Goal: Transaction & Acquisition: Download file/media

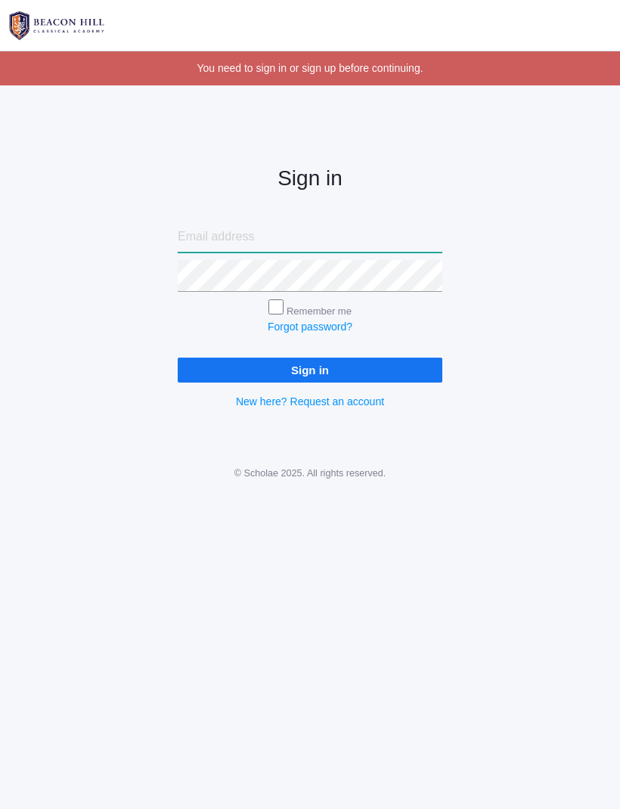
click at [349, 242] on input "email" at bounding box center [310, 237] width 265 height 32
type input "rachylarue@yahoo.com"
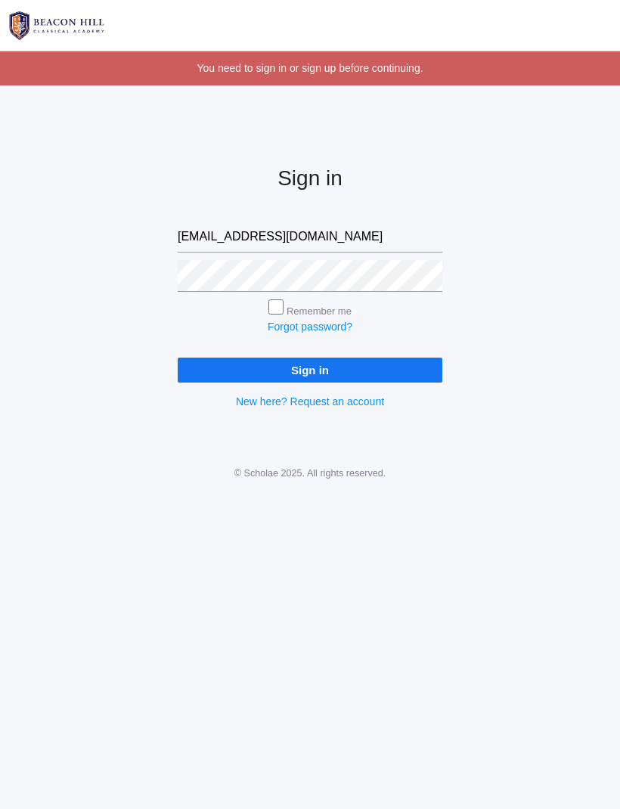
click at [310, 368] on input "Sign in" at bounding box center [310, 370] width 265 height 25
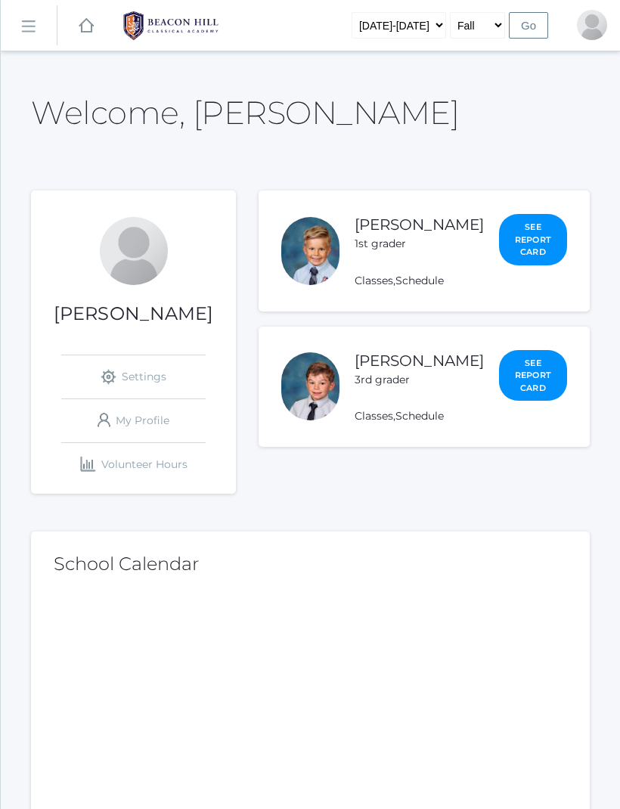
click at [26, 32] on rect at bounding box center [28, 27] width 24 height 24
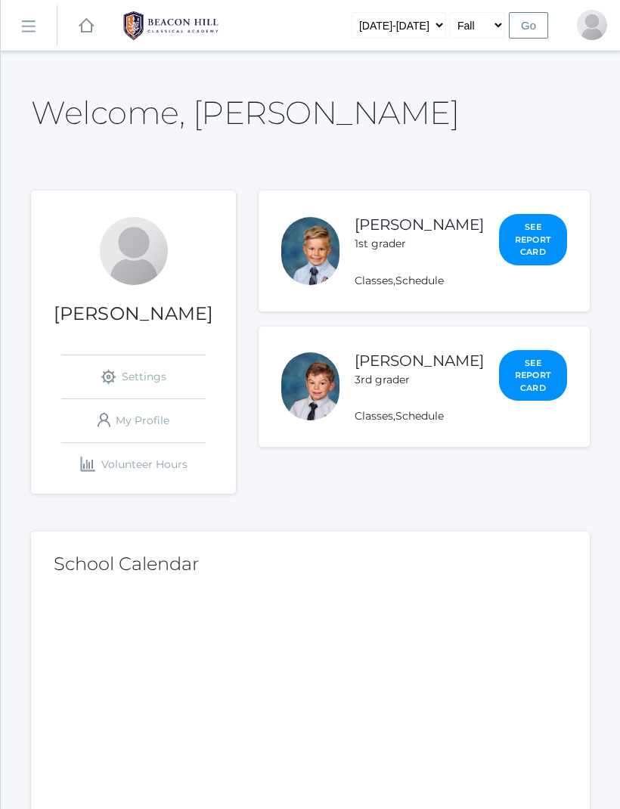
click at [408, 234] on link "[PERSON_NAME]" at bounding box center [419, 225] width 129 height 18
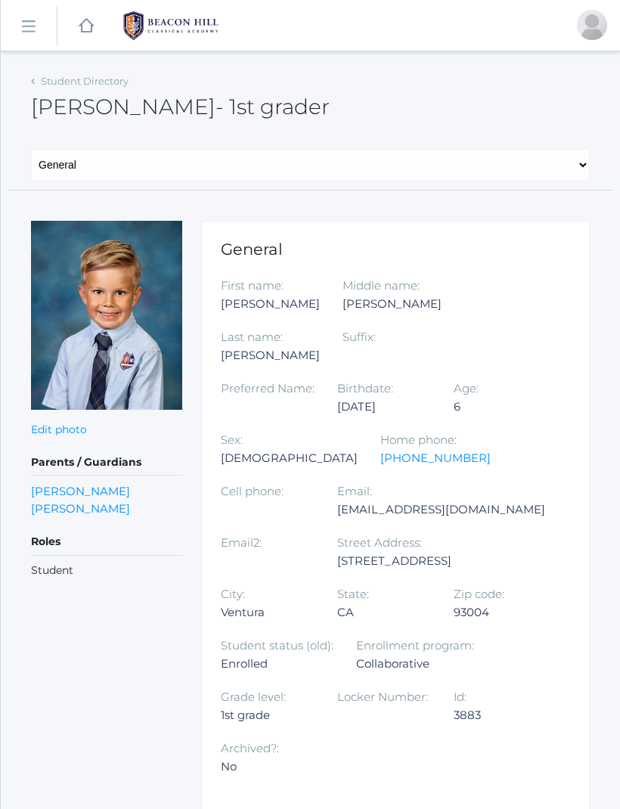
click at [196, 33] on img at bounding box center [170, 26] width 113 height 38
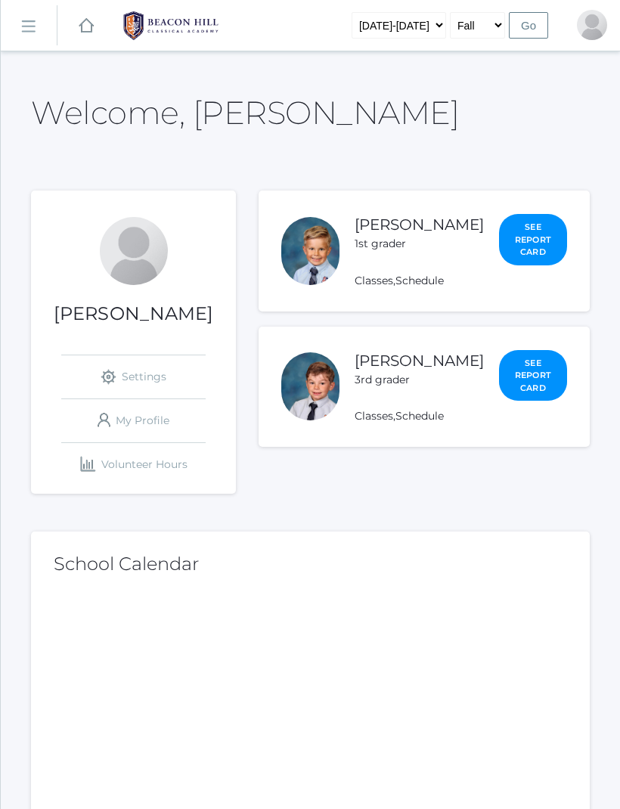
click at [41, 29] on link "icons/ui/navigation/hamburger Created with Sketch." at bounding box center [29, 25] width 56 height 41
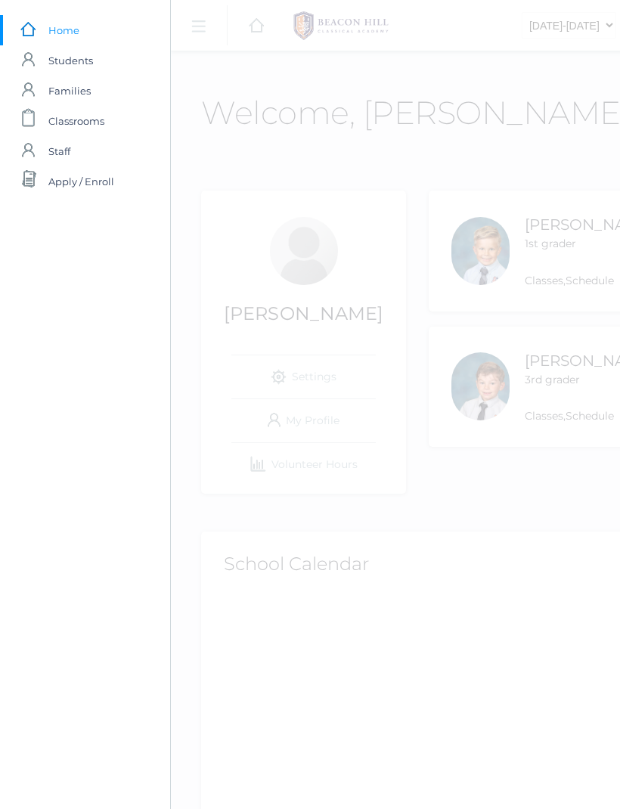
click at [87, 61] on span "Students" at bounding box center [70, 60] width 45 height 30
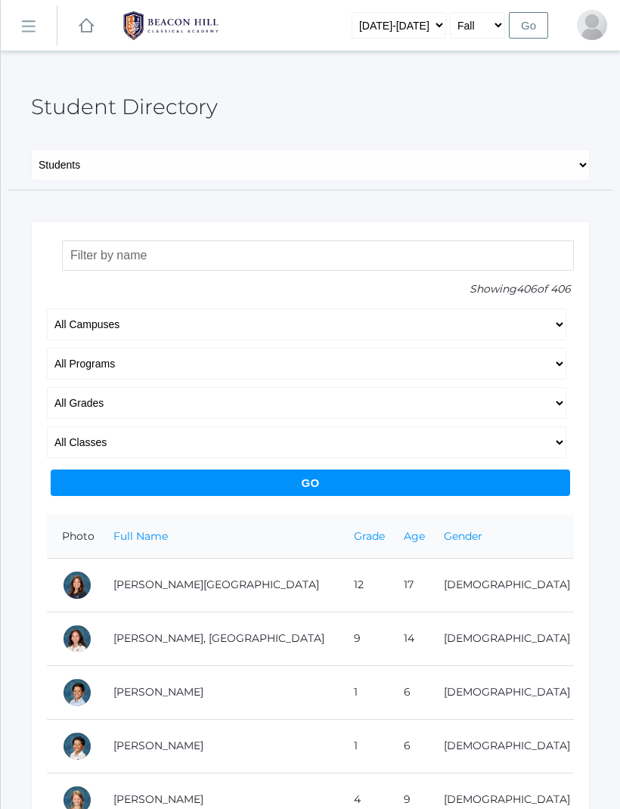
click at [29, 34] on link "icons/ui/navigation/hamburger Created with Sketch." at bounding box center [29, 25] width 56 height 41
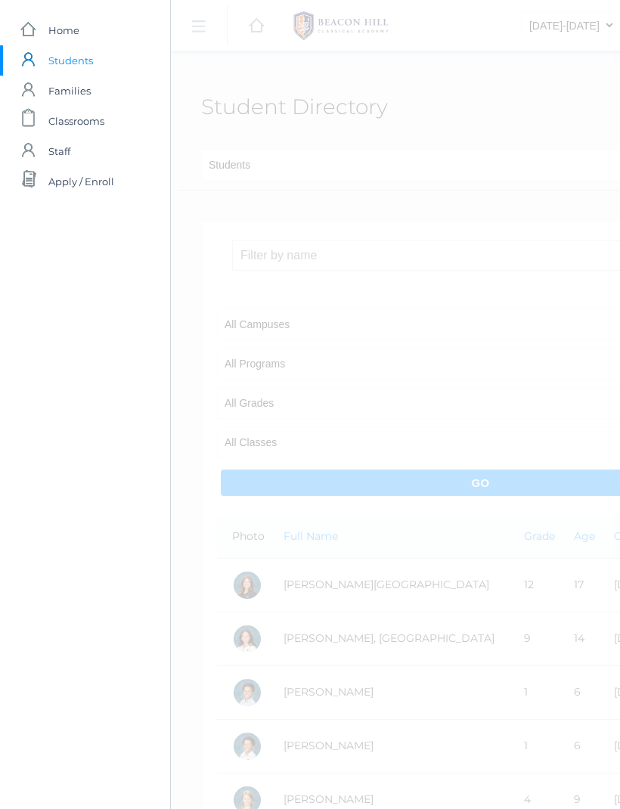
click at [102, 126] on span "Classrooms" at bounding box center [76, 121] width 56 height 30
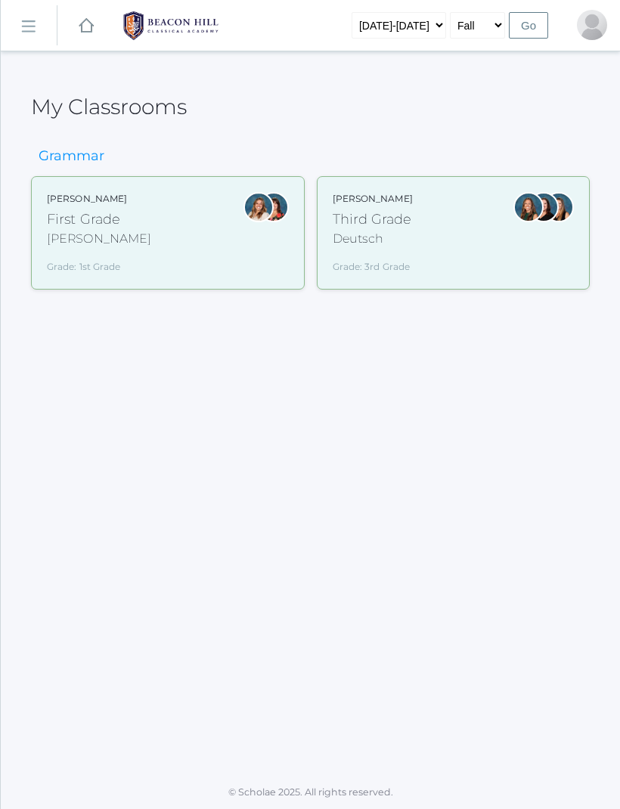
click at [238, 259] on div "[PERSON_NAME] First Grade [PERSON_NAME] Grade: 1st Grade 01LA" at bounding box center [168, 233] width 242 height 82
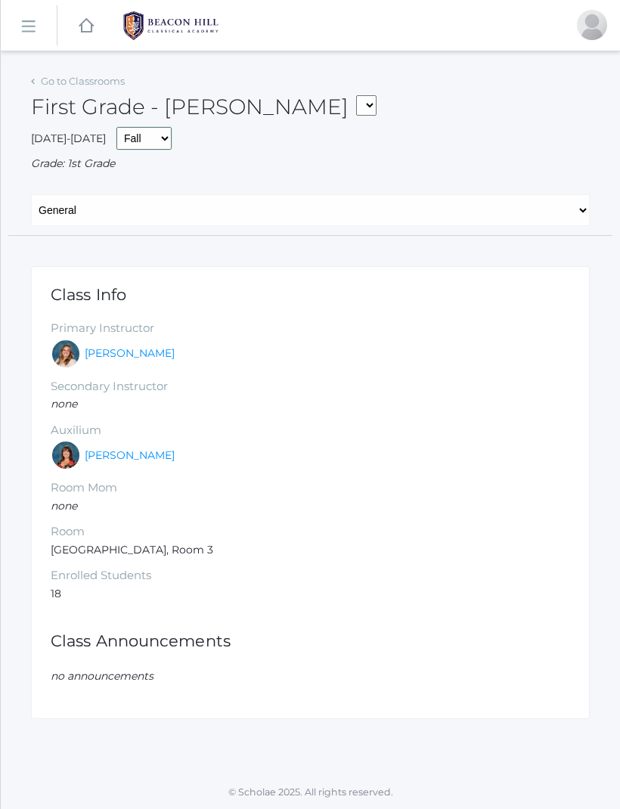
click at [144, 143] on select "Fall Spring" at bounding box center [143, 138] width 55 height 23
click at [132, 214] on select "General Lesson Plans Schedule" at bounding box center [310, 210] width 559 height 32
select select "/classrooms/1990/lesson_plans?term=1"
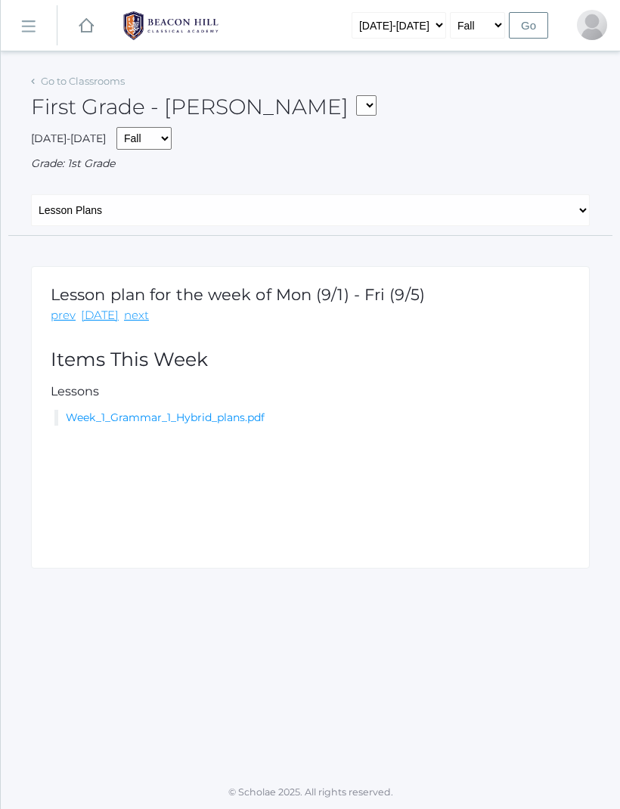
click at [237, 420] on link "Week_1_Grammar_1_Hybrid_plans.pdf" at bounding box center [165, 418] width 199 height 14
click at [240, 416] on link "Week_1_Grammar_1_Hybrid_plans.pdf" at bounding box center [165, 418] width 199 height 14
